Goal: Transaction & Acquisition: Purchase product/service

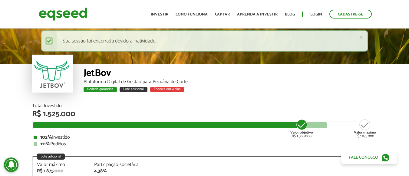
scroll to position [749, 0]
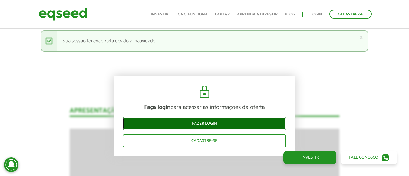
click at [174, 125] on link "Fazer login" at bounding box center [205, 123] width 164 height 13
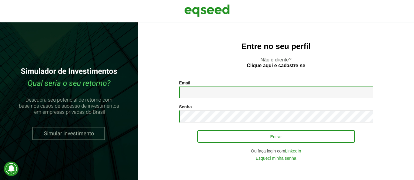
type input "**********"
click at [223, 136] on button "Entrar" at bounding box center [276, 136] width 158 height 13
